Goal: Find specific page/section: Find specific page/section

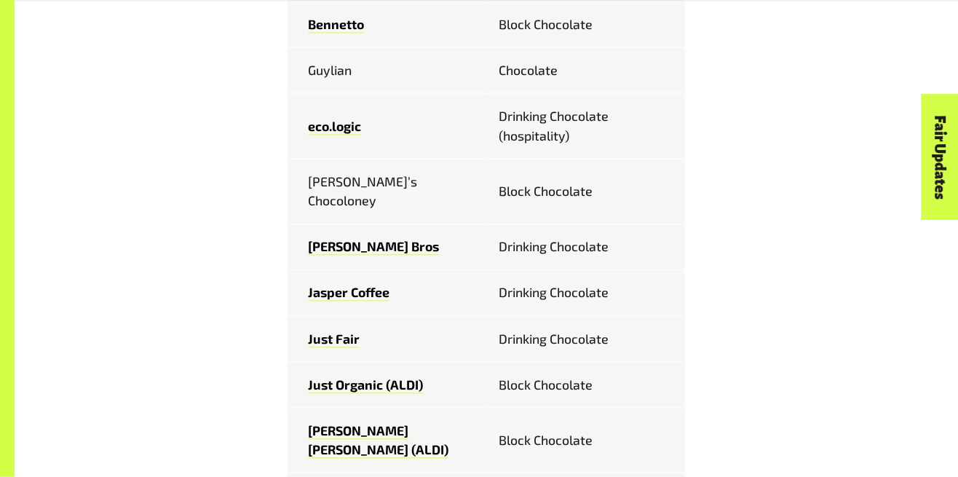
scroll to position [811, 0]
